Goal: Information Seeking & Learning: Find specific page/section

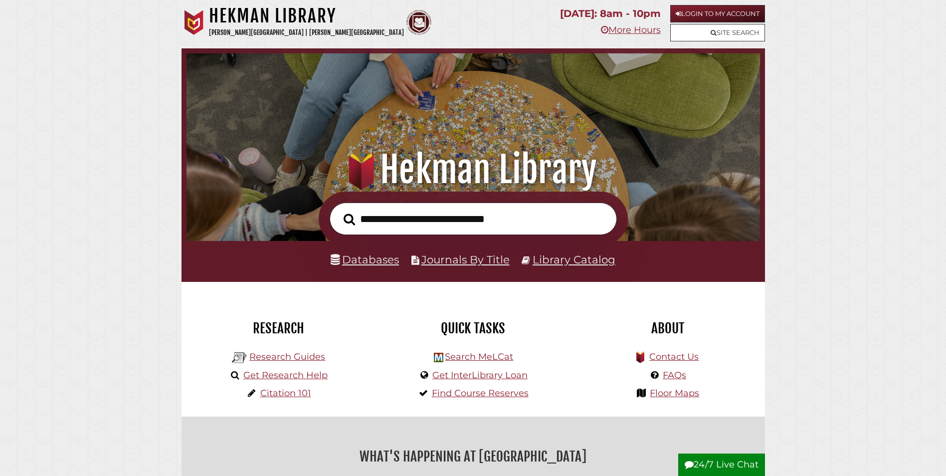
scroll to position [190, 569]
click at [414, 215] on input "text" at bounding box center [473, 219] width 287 height 32
click at [369, 250] on div "Databases Journals By Title Library Catalog" at bounding box center [474, 261] width 584 height 41
click at [369, 264] on link "Databases" at bounding box center [365, 259] width 68 height 13
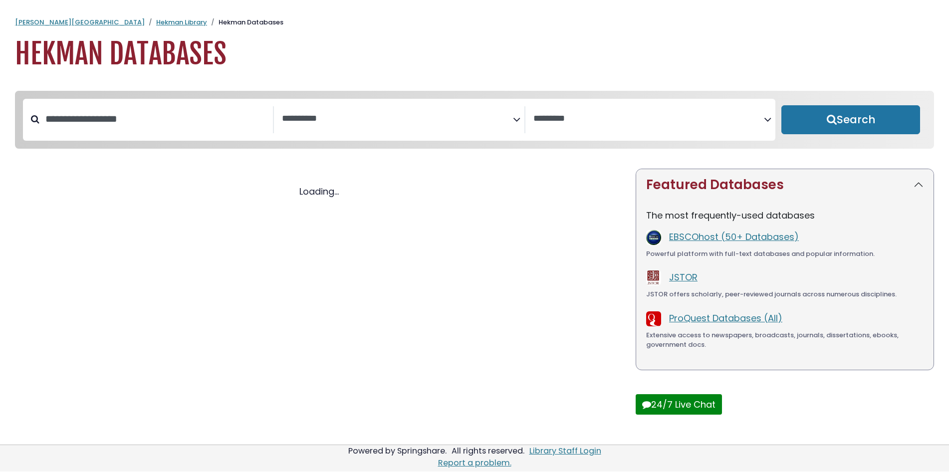
select select "Database Subject Filter"
select select "Database Vendors Filter"
select select "Database Subject Filter"
select select "Database Vendors Filter"
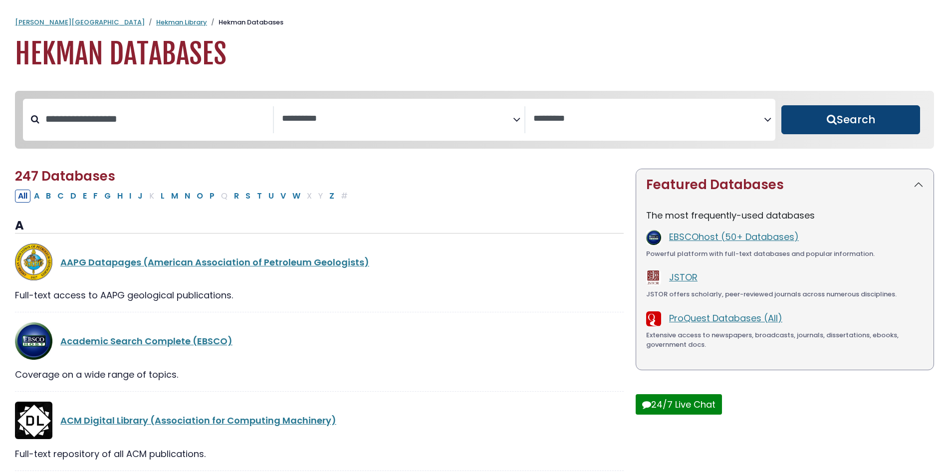
click at [848, 126] on button "Search" at bounding box center [850, 119] width 139 height 29
select select "Database Subject Filter"
select select "Database Vendors Filter"
click at [156, 23] on link "Hekman Library" at bounding box center [181, 21] width 51 height 9
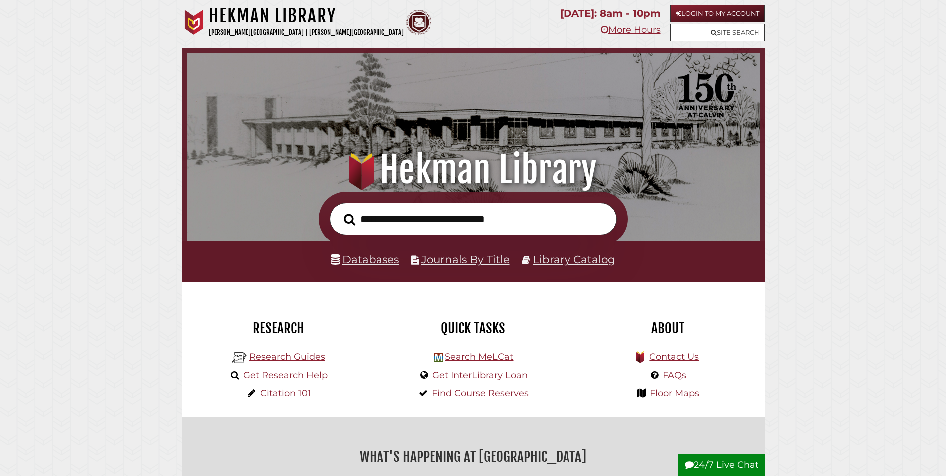
scroll to position [190, 569]
click at [447, 224] on input "text" at bounding box center [473, 219] width 287 height 32
click at [707, 2] on nav "Hekman Library Calvin University | Calvin Theological Seminary .cls-1 { fill: #…" at bounding box center [474, 24] width 584 height 48
click at [707, 5] on link "Login to My Account" at bounding box center [717, 13] width 95 height 17
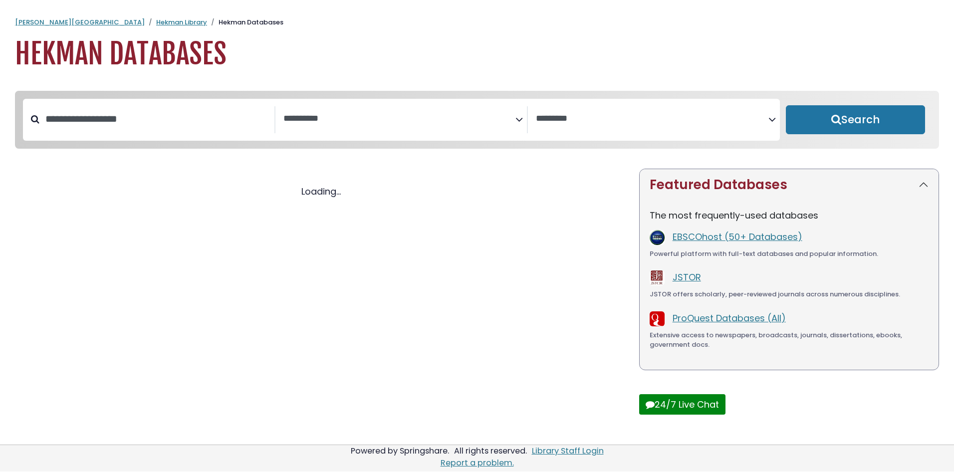
select select "Database Subject Filter"
select select "Database Vendors Filter"
select select "Database Subject Filter"
select select "Database Vendors Filter"
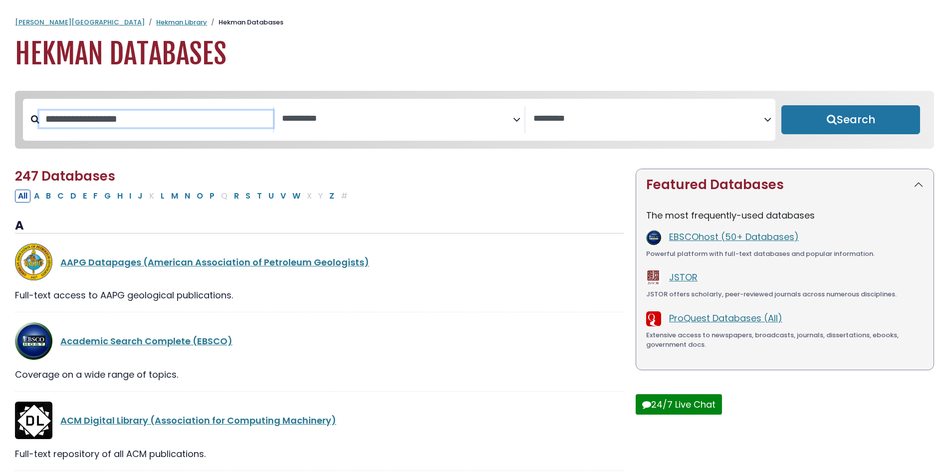
click at [217, 117] on input "Search database by title or keyword" at bounding box center [155, 119] width 233 height 16
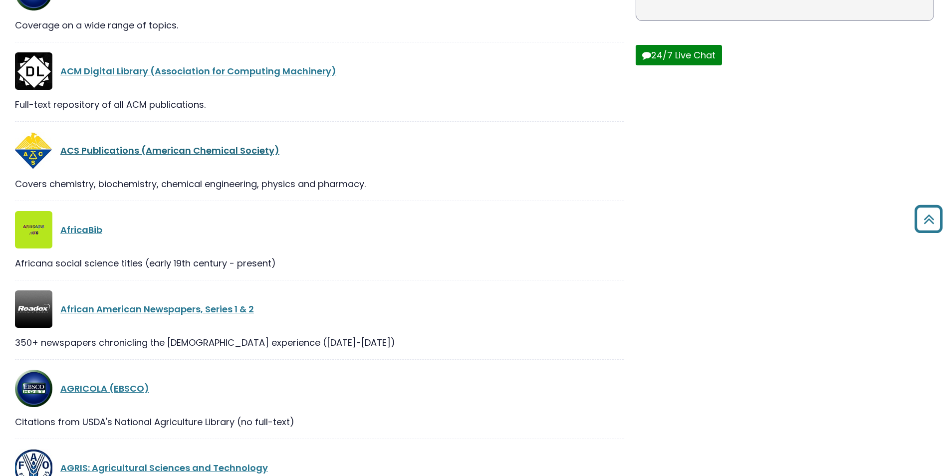
click at [111, 154] on link "ACS Publications (American Chemical Society)" at bounding box center [169, 150] width 219 height 12
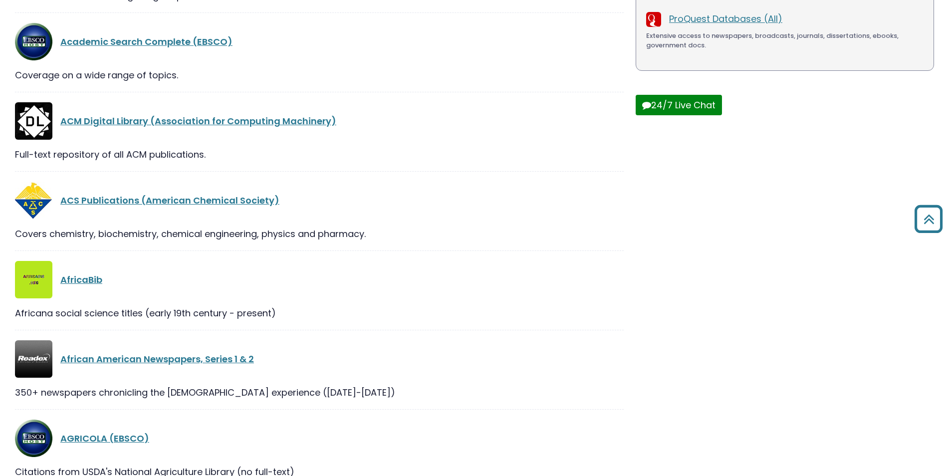
scroll to position [0, 0]
